Goal: Task Accomplishment & Management: Complete application form

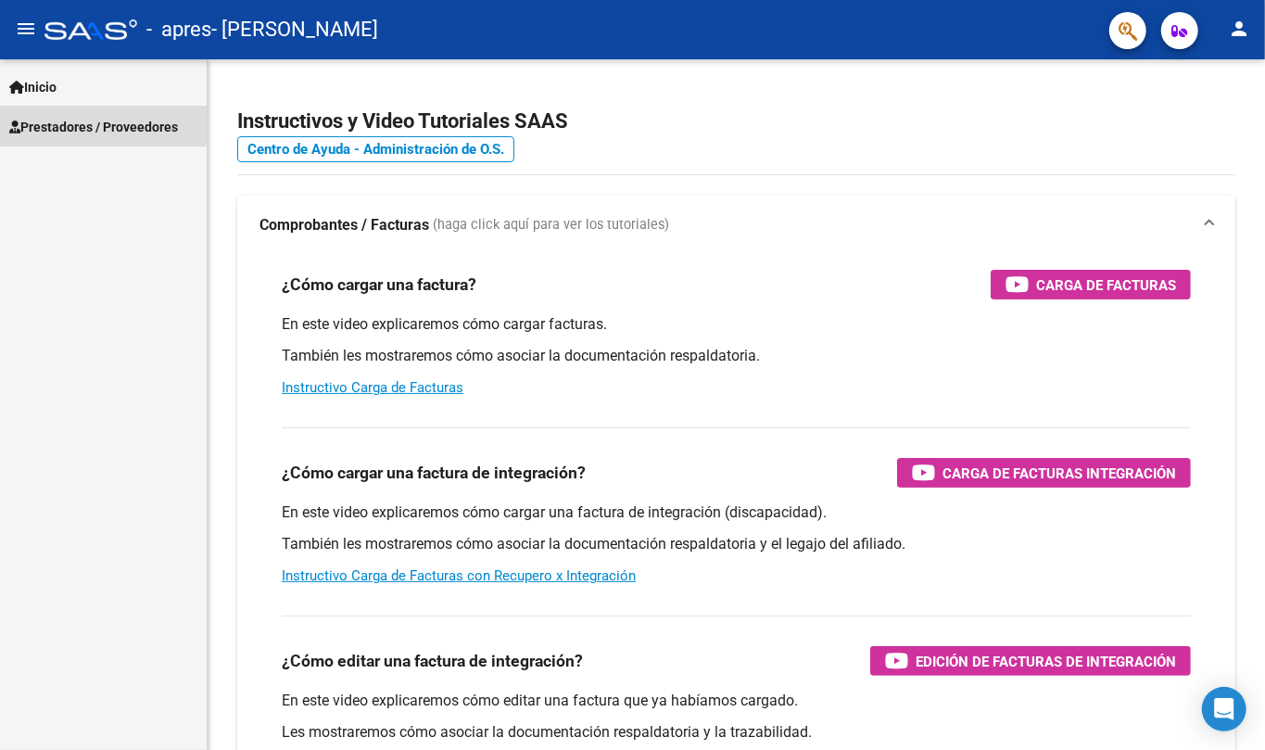
click at [48, 120] on span "Prestadores / Proveedores" at bounding box center [93, 127] width 169 height 20
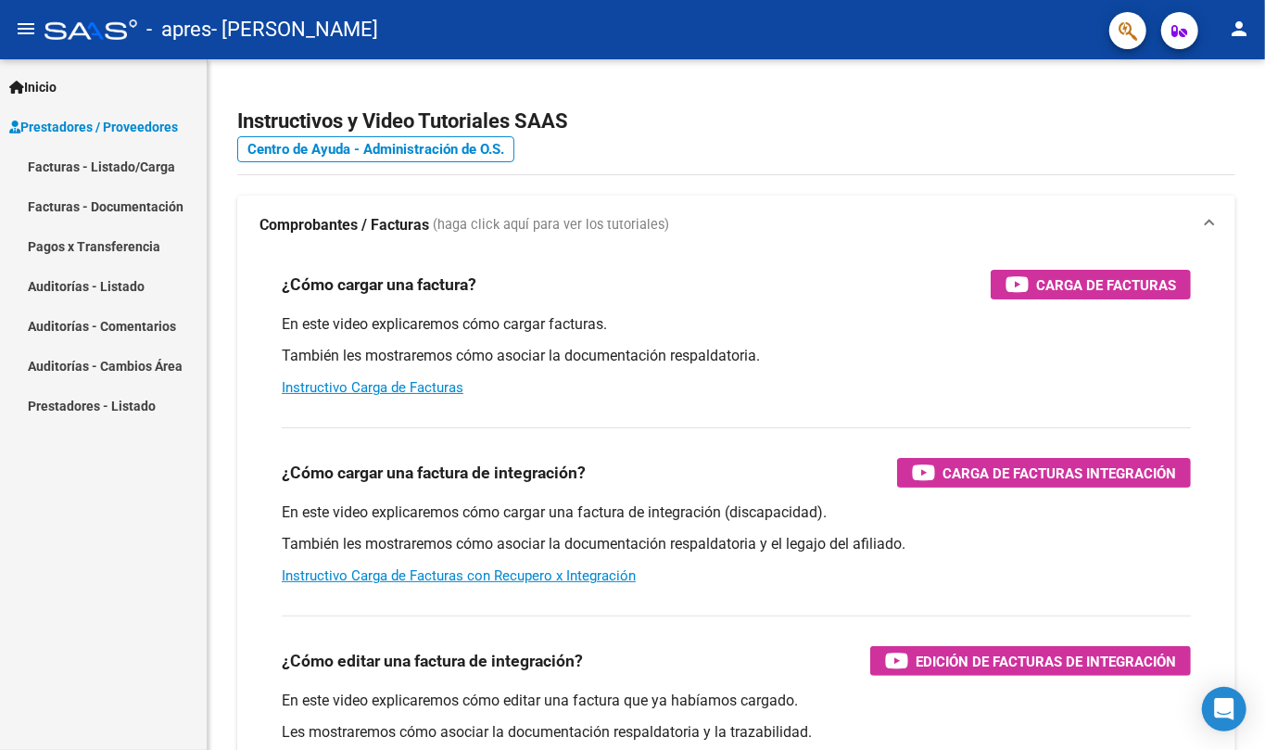
click at [59, 164] on link "Facturas - Listado/Carga" at bounding box center [103, 166] width 207 height 40
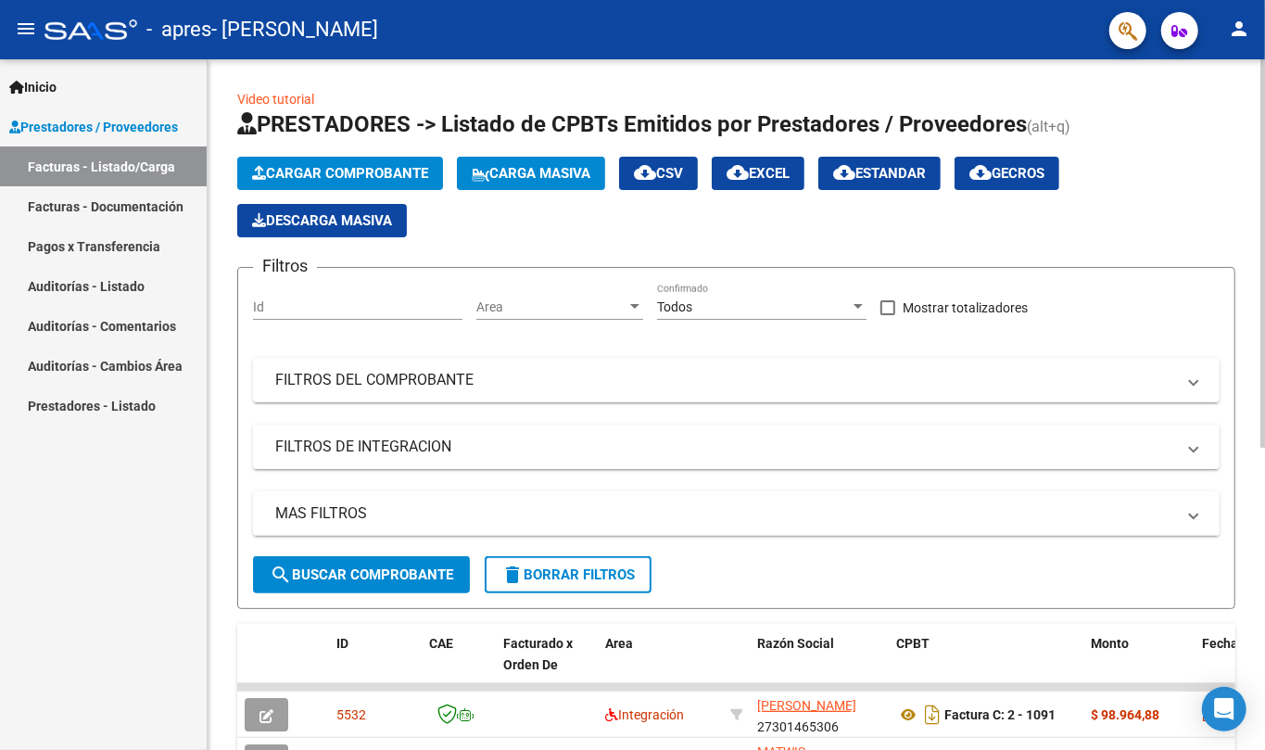
click at [349, 171] on span "Cargar Comprobante" at bounding box center [340, 173] width 176 height 17
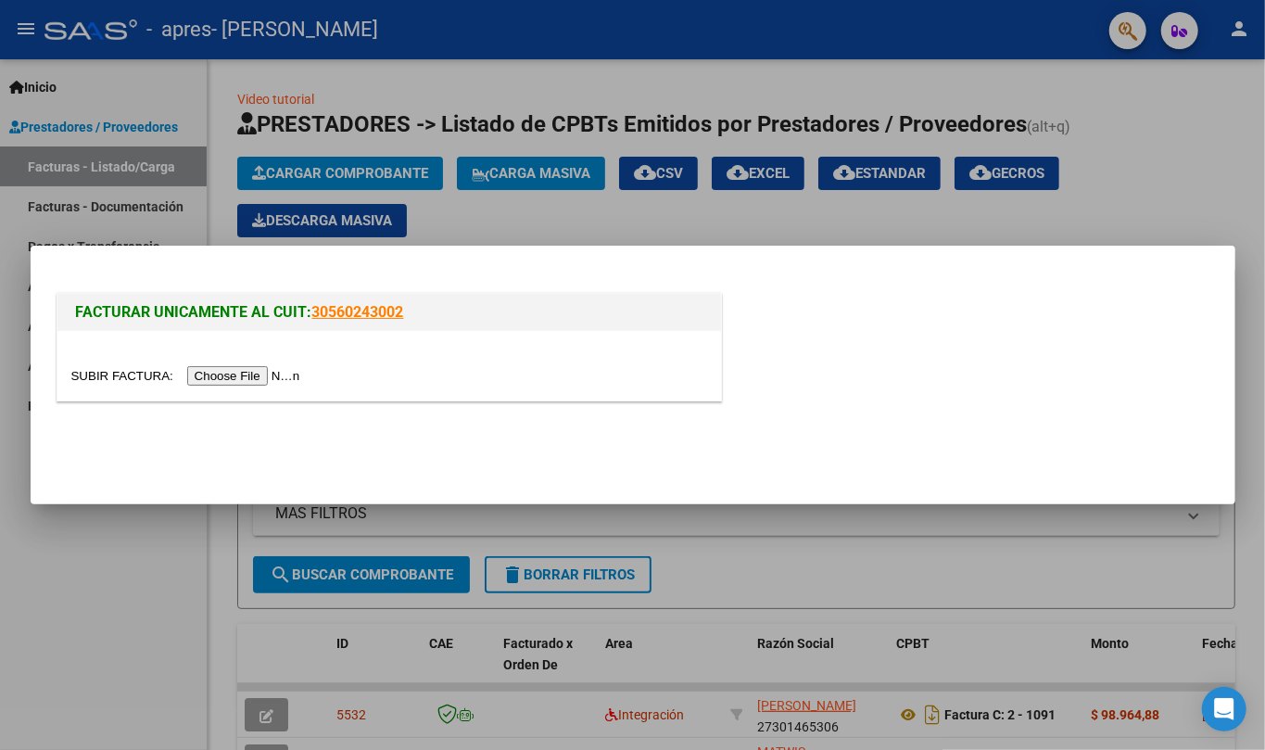
click at [245, 376] on input "file" at bounding box center [188, 375] width 235 height 19
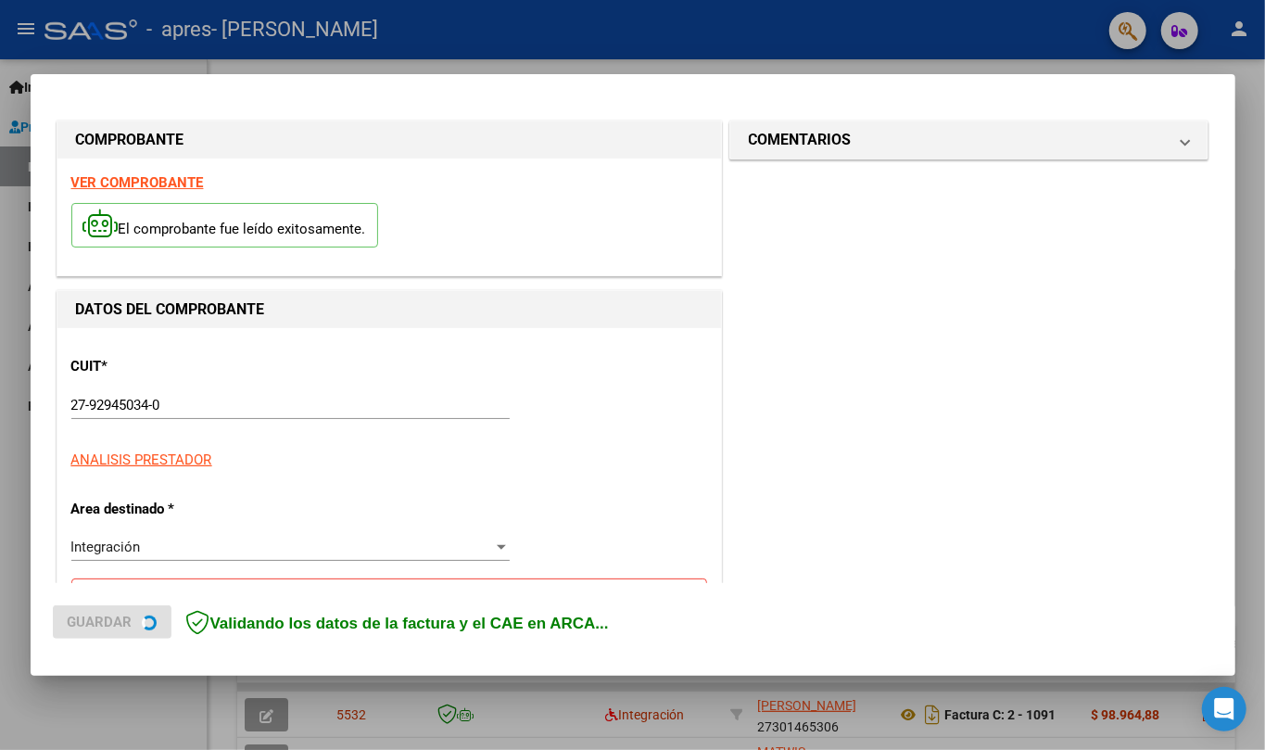
scroll to position [247, 0]
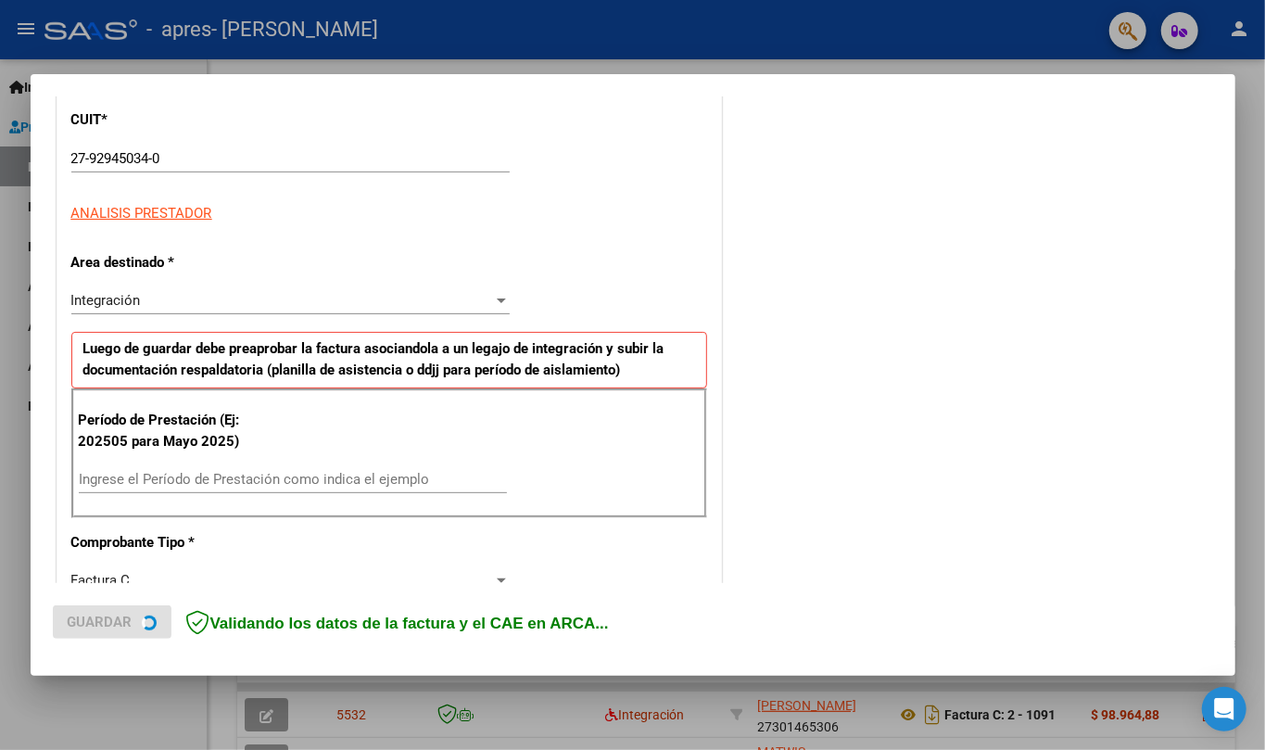
click at [168, 495] on div "Ingrese el Período de Prestación como indica el ejemplo" at bounding box center [293, 487] width 428 height 45
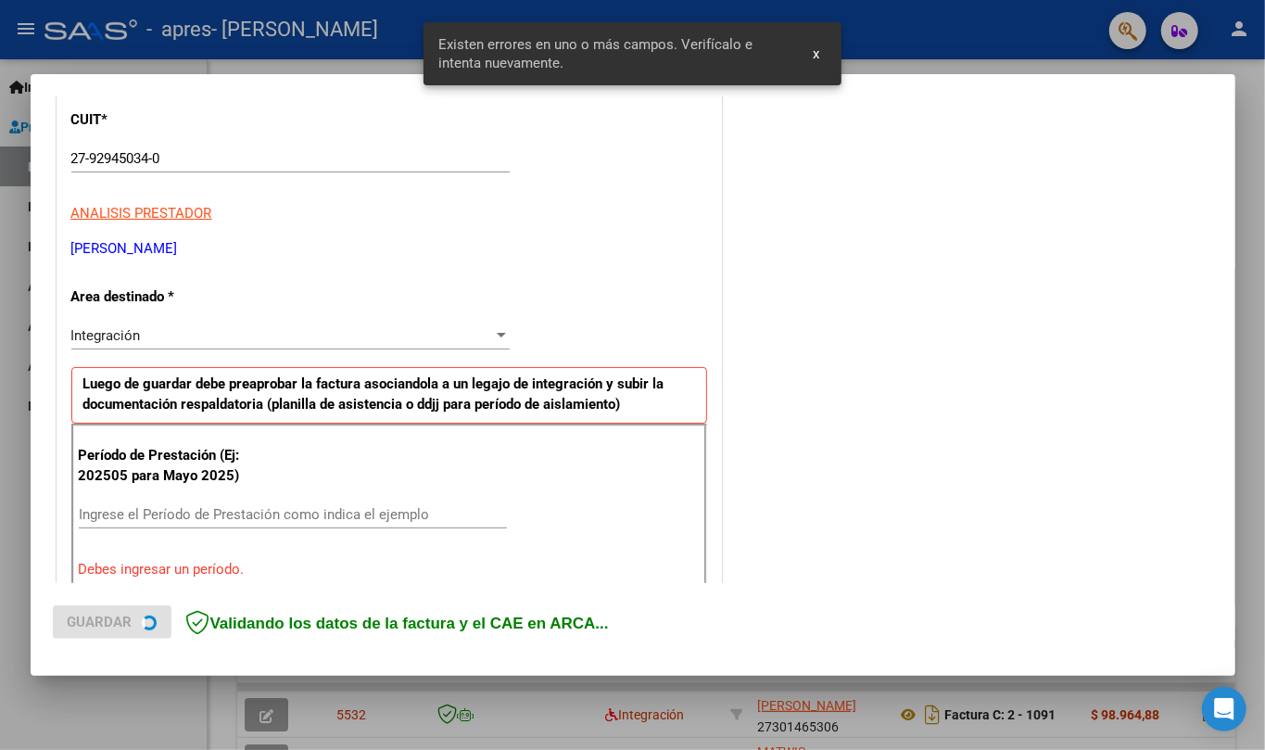
click at [160, 478] on div "Período de Prestación (Ej: 202505 para [DATE]) Ingrese el Período de Prestación…" at bounding box center [389, 513] width 636 height 178
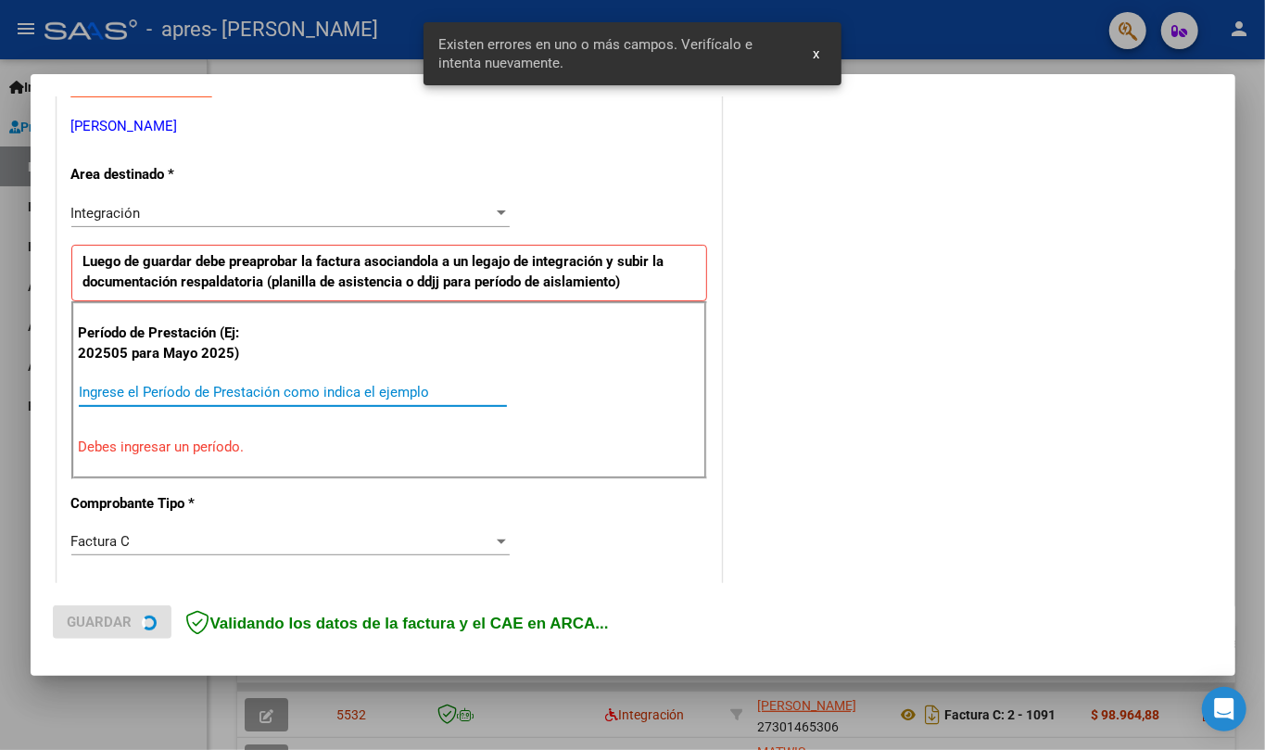
click at [138, 393] on input "Ingrese el Período de Prestación como indica el ejemplo" at bounding box center [293, 392] width 428 height 17
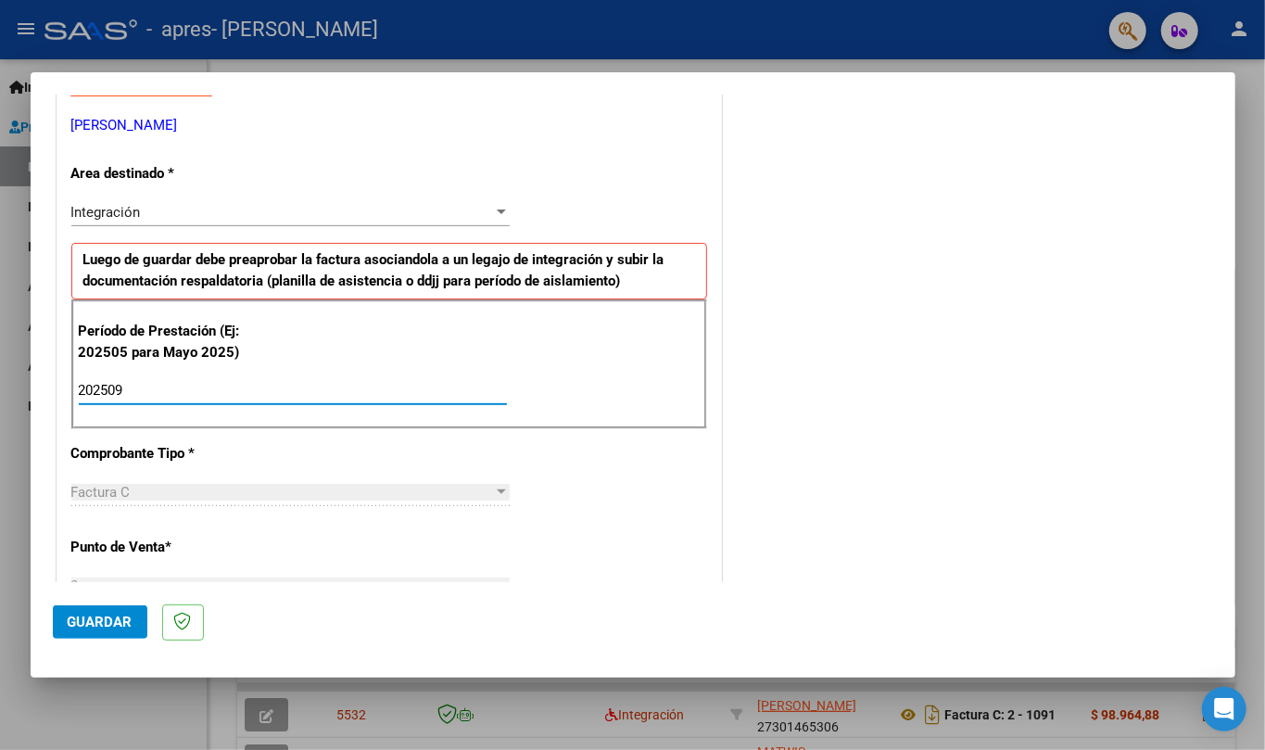
type input "202509"
click at [109, 632] on button "Guardar" at bounding box center [100, 621] width 95 height 33
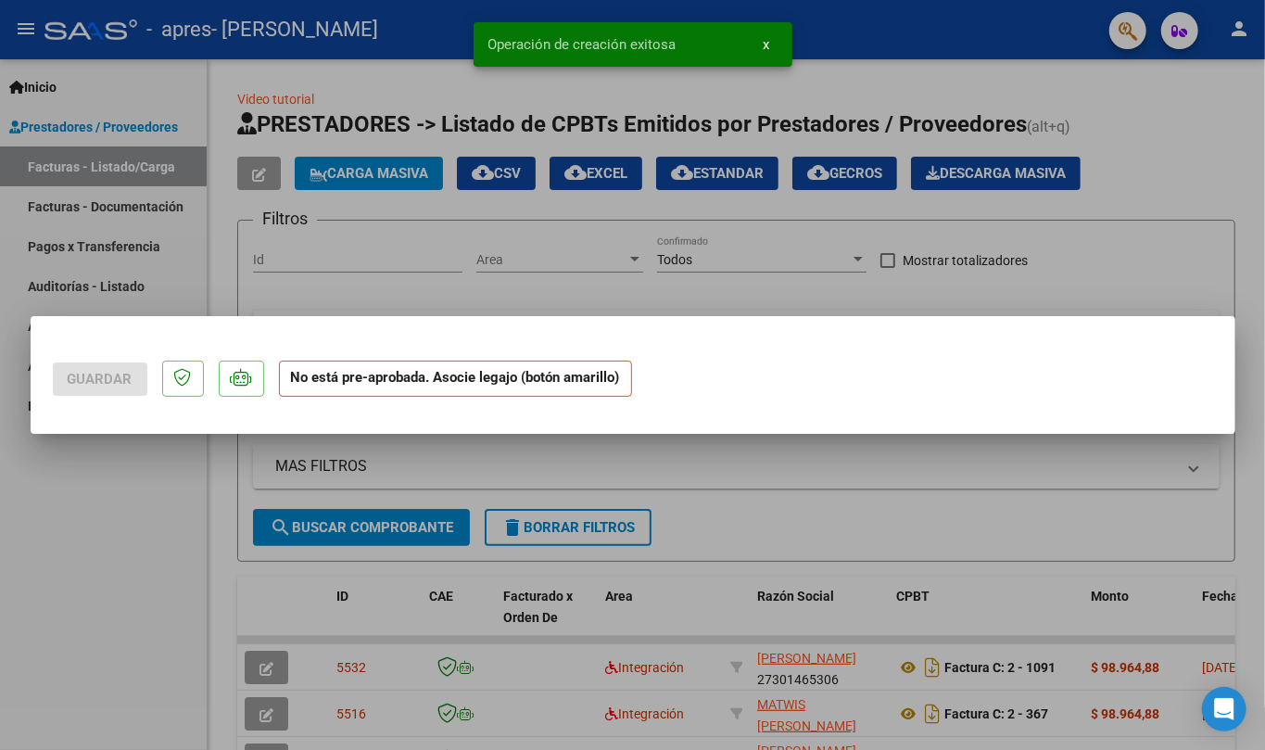
scroll to position [0, 0]
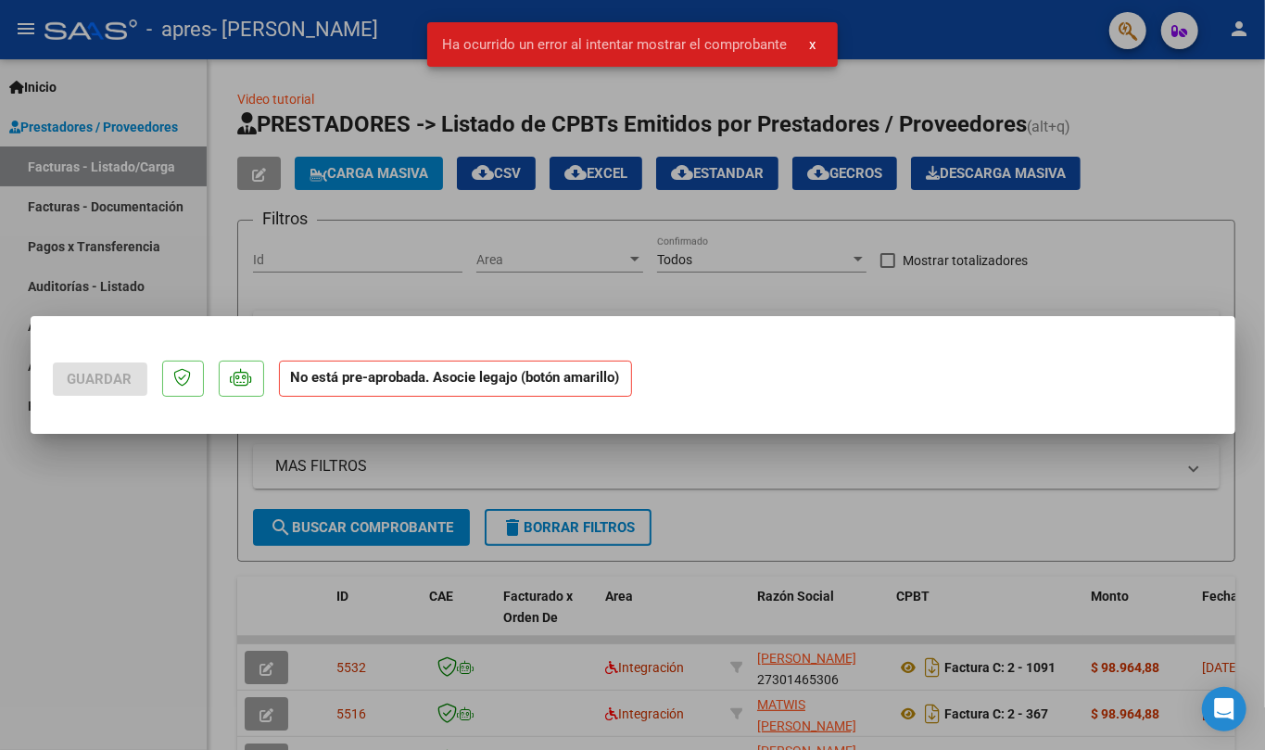
click at [489, 494] on div at bounding box center [632, 375] width 1265 height 750
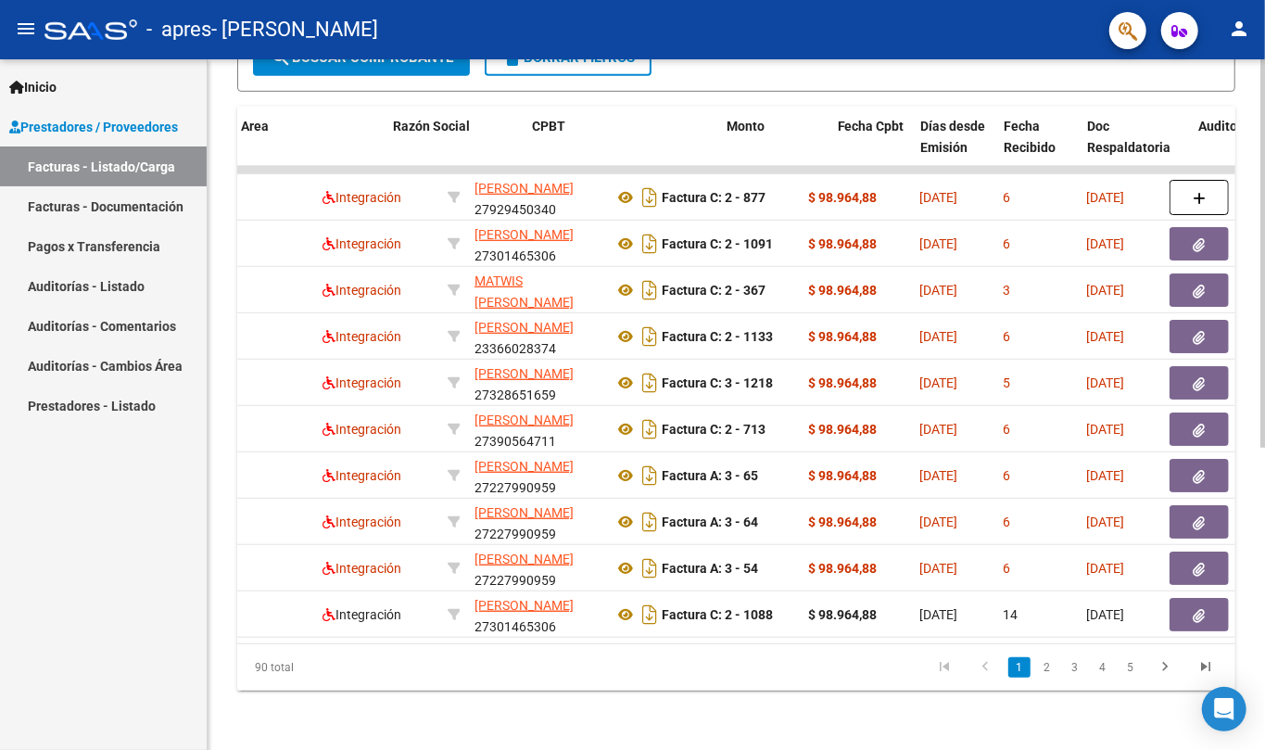
scroll to position [0, 495]
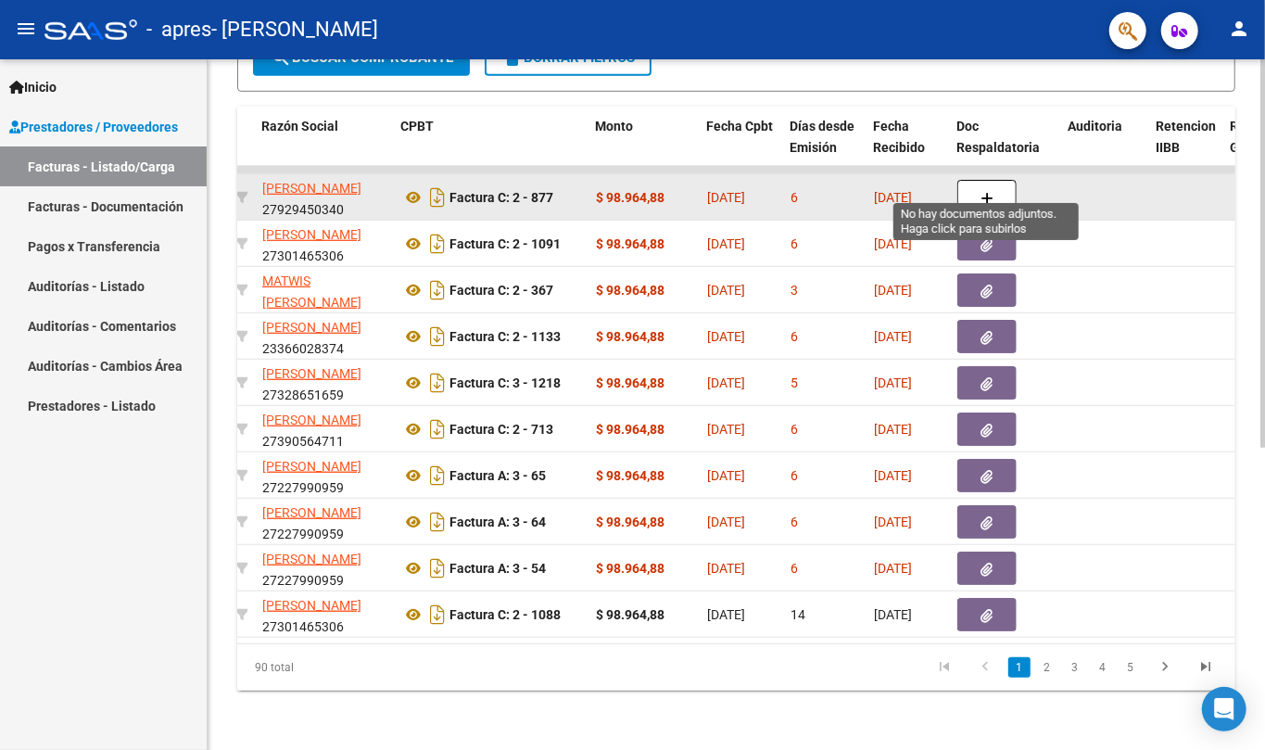
click at [976, 180] on button "button" at bounding box center [987, 197] width 59 height 35
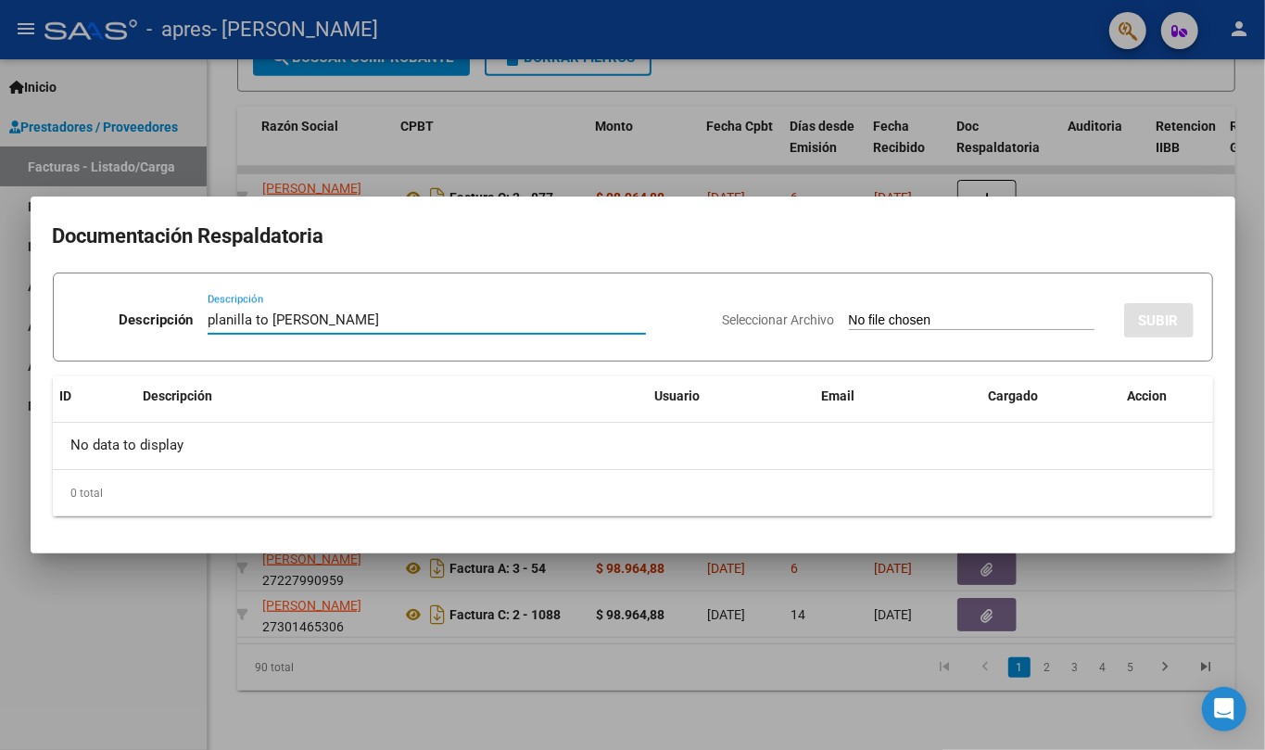
type input "planilla to [PERSON_NAME]"
click at [909, 320] on input "Seleccionar Archivo" at bounding box center [972, 321] width 246 height 18
type input "C:\fakepath\Carme.pdf"
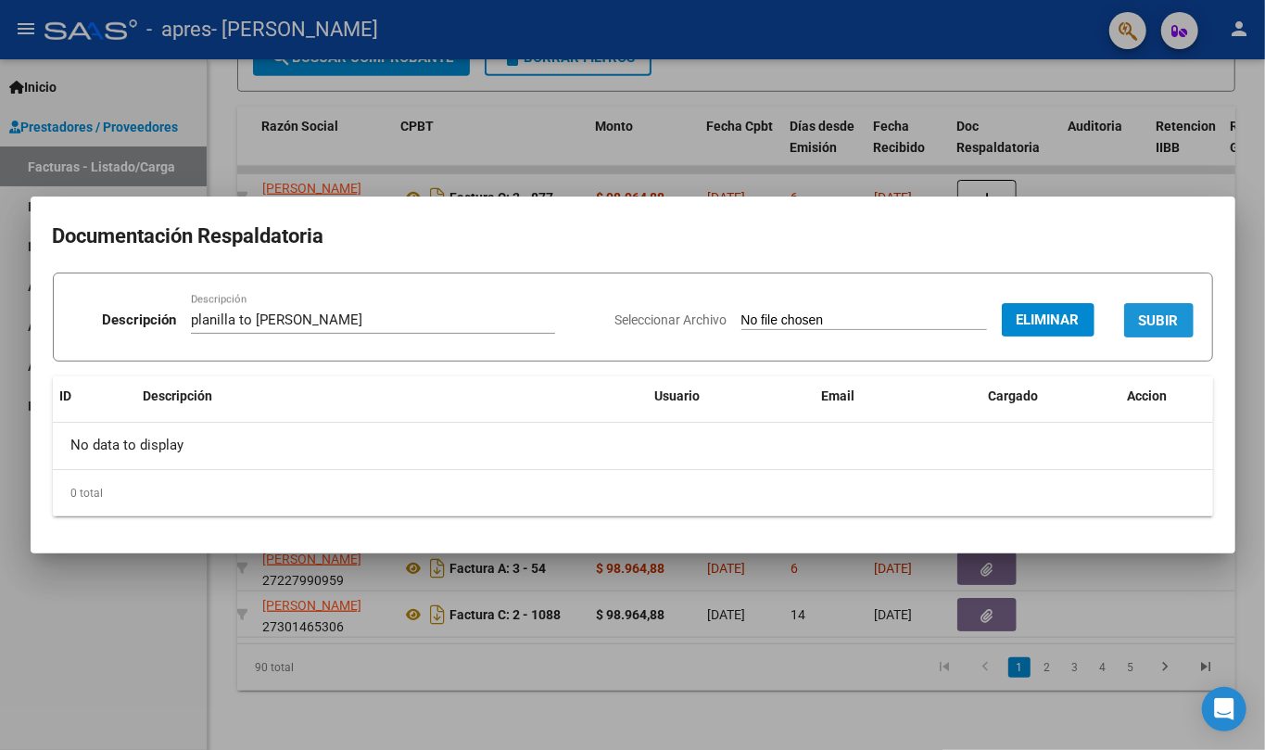
click at [1147, 326] on span "SUBIR" at bounding box center [1159, 320] width 40 height 17
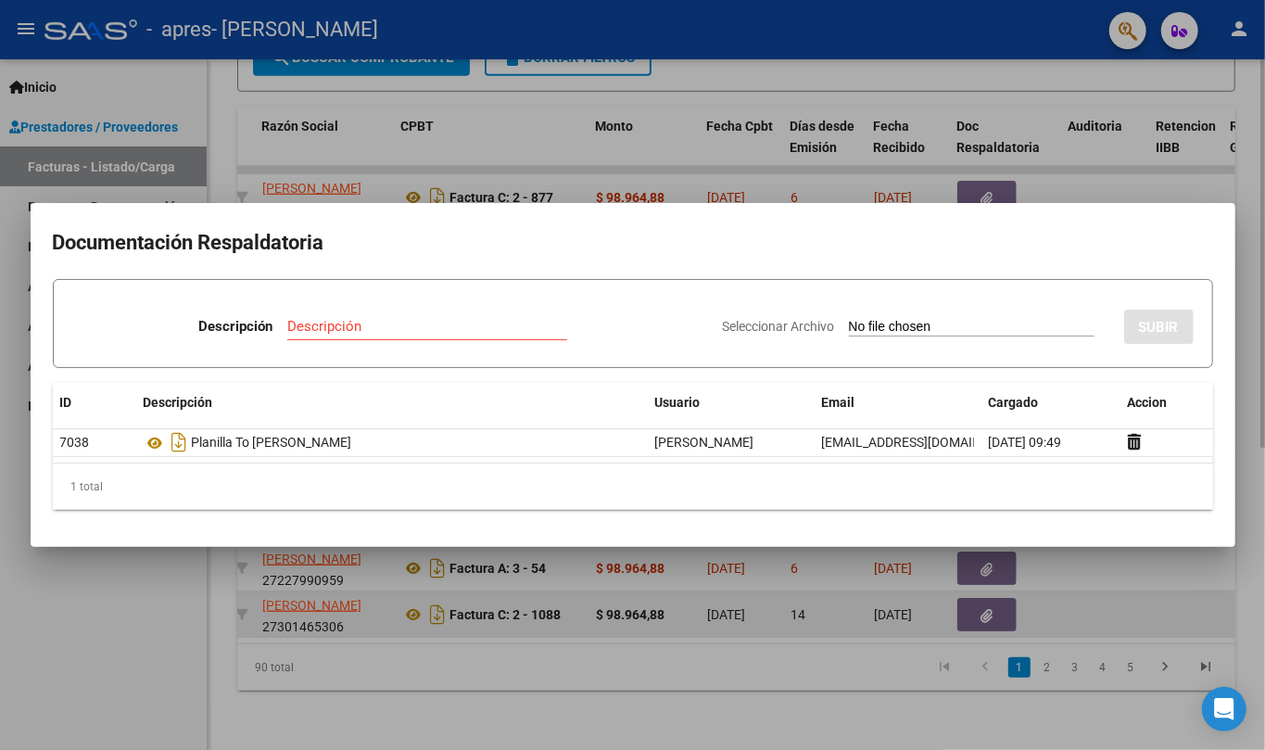
click at [635, 582] on div at bounding box center [632, 375] width 1265 height 750
